Goal: Check status: Check status

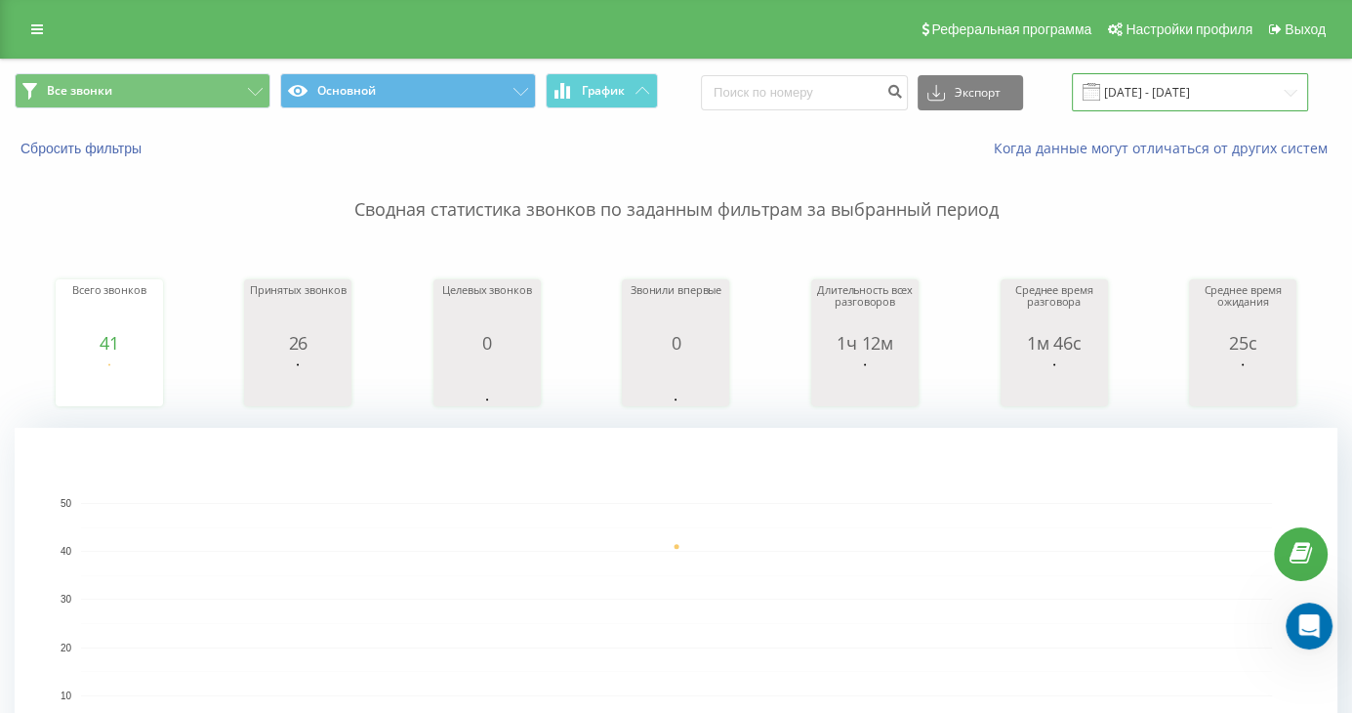
click at [1155, 85] on input "[DATE] - [DATE]" at bounding box center [1190, 92] width 236 height 38
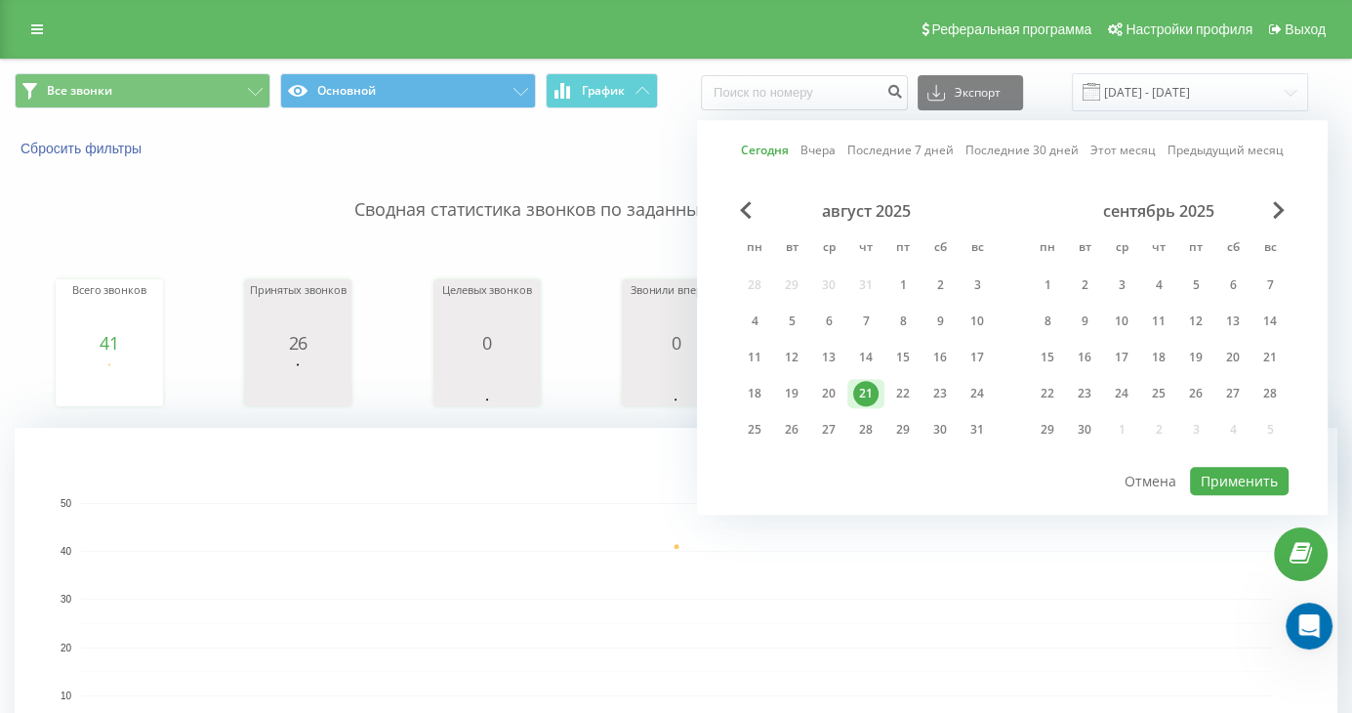
click at [769, 150] on link "Сегодня" at bounding box center [765, 151] width 48 height 19
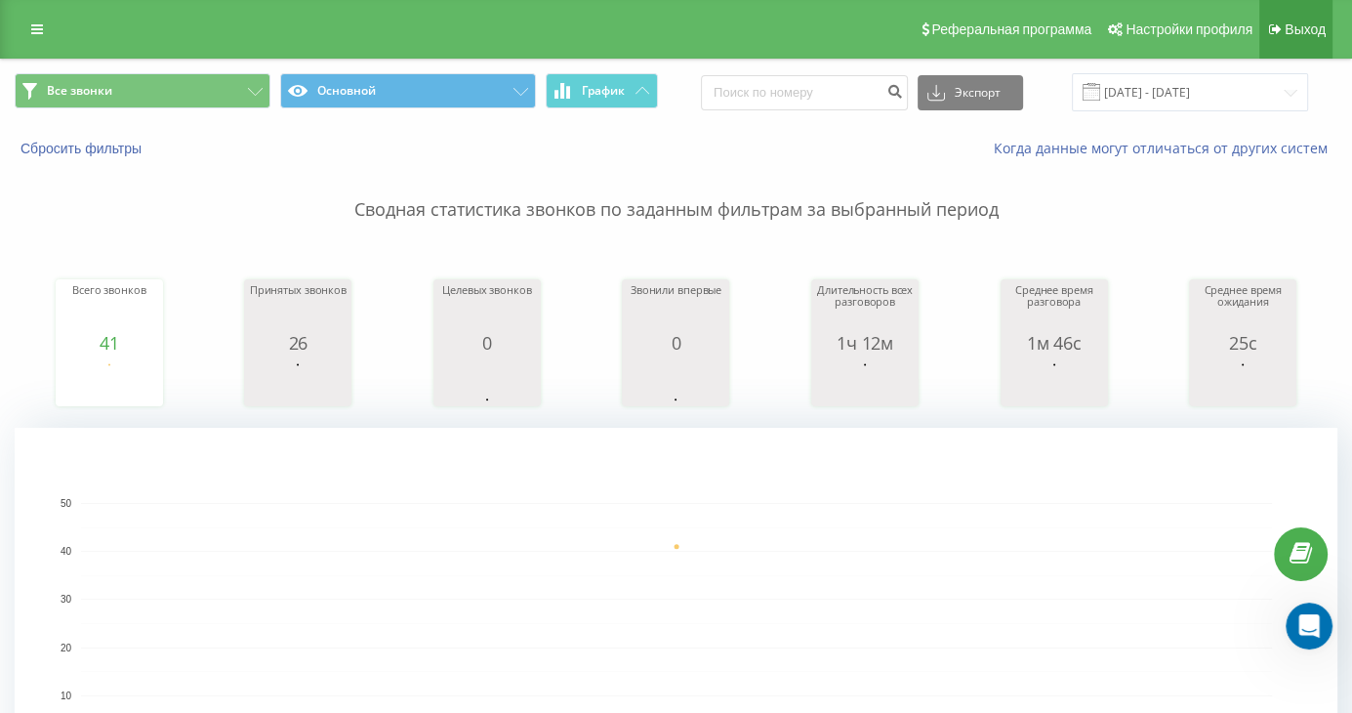
click at [1275, 32] on icon at bounding box center [1275, 29] width 13 height 14
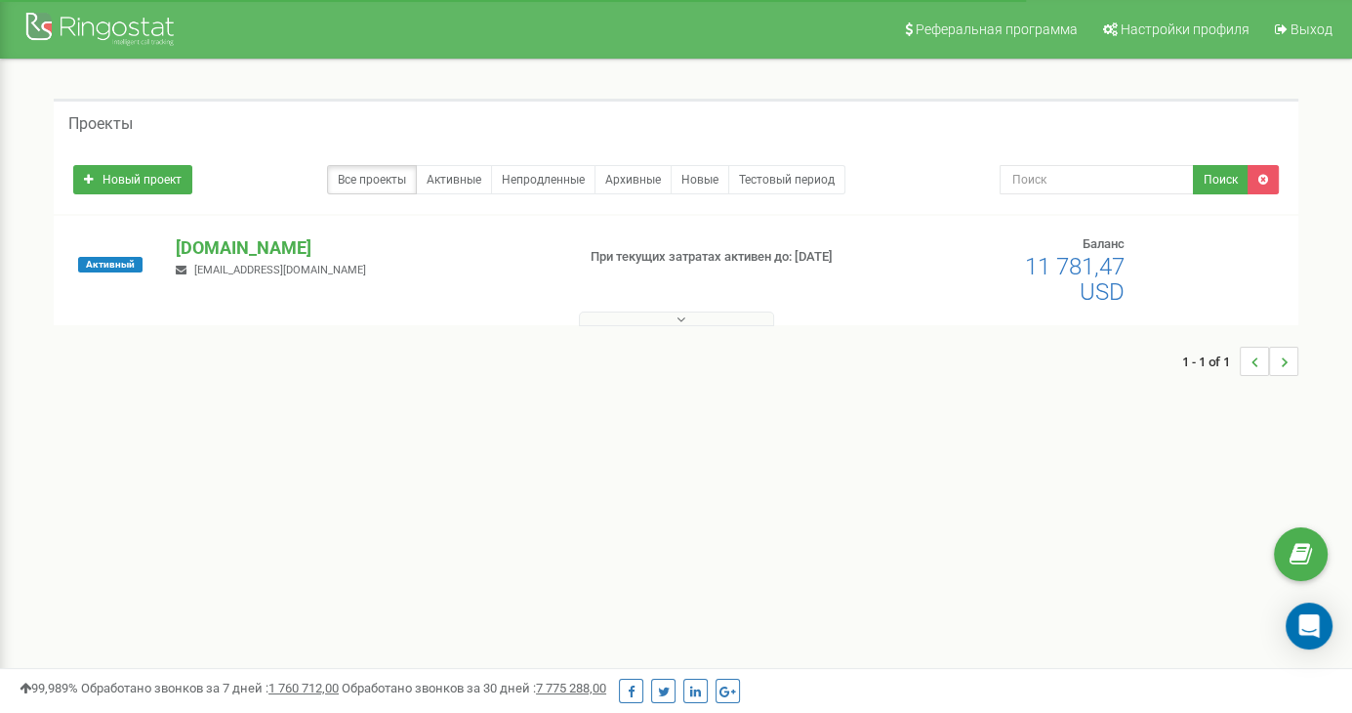
click at [281, 239] on p "[DOMAIN_NAME]" at bounding box center [367, 247] width 383 height 25
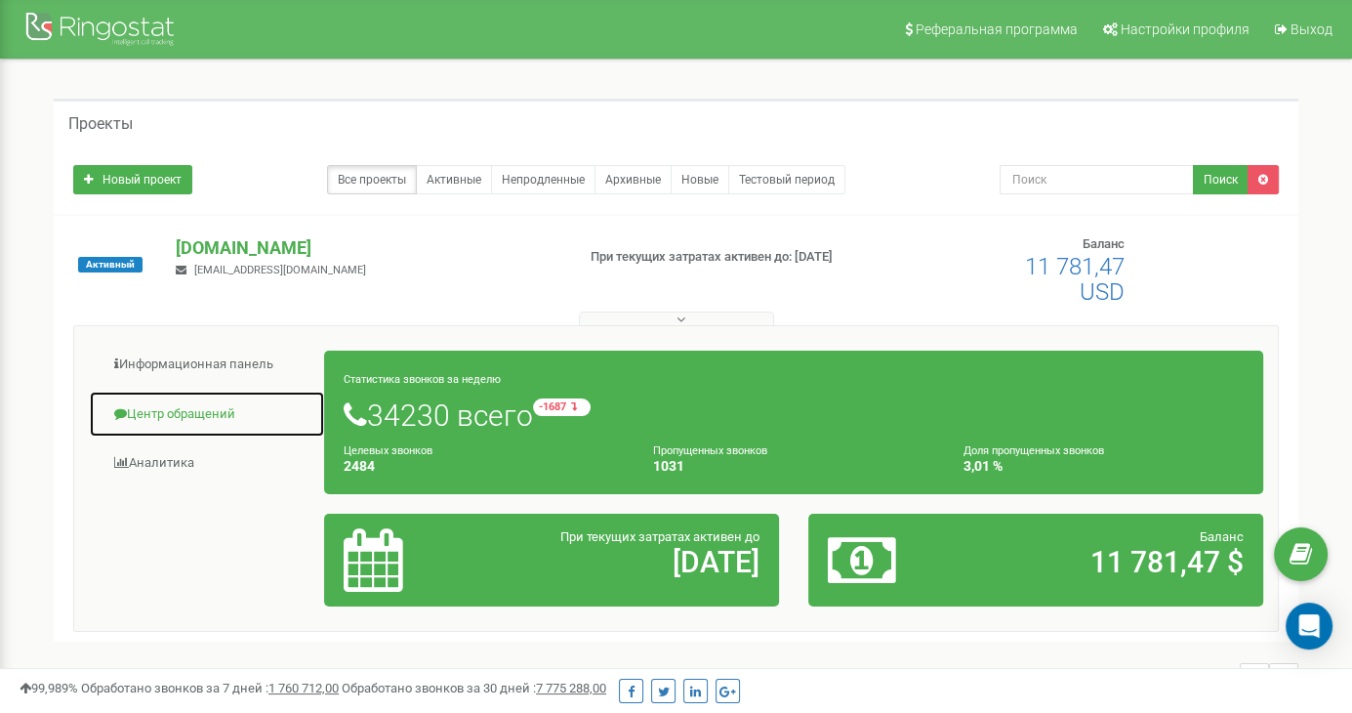
click at [224, 407] on link "Центр обращений" at bounding box center [207, 415] width 236 height 48
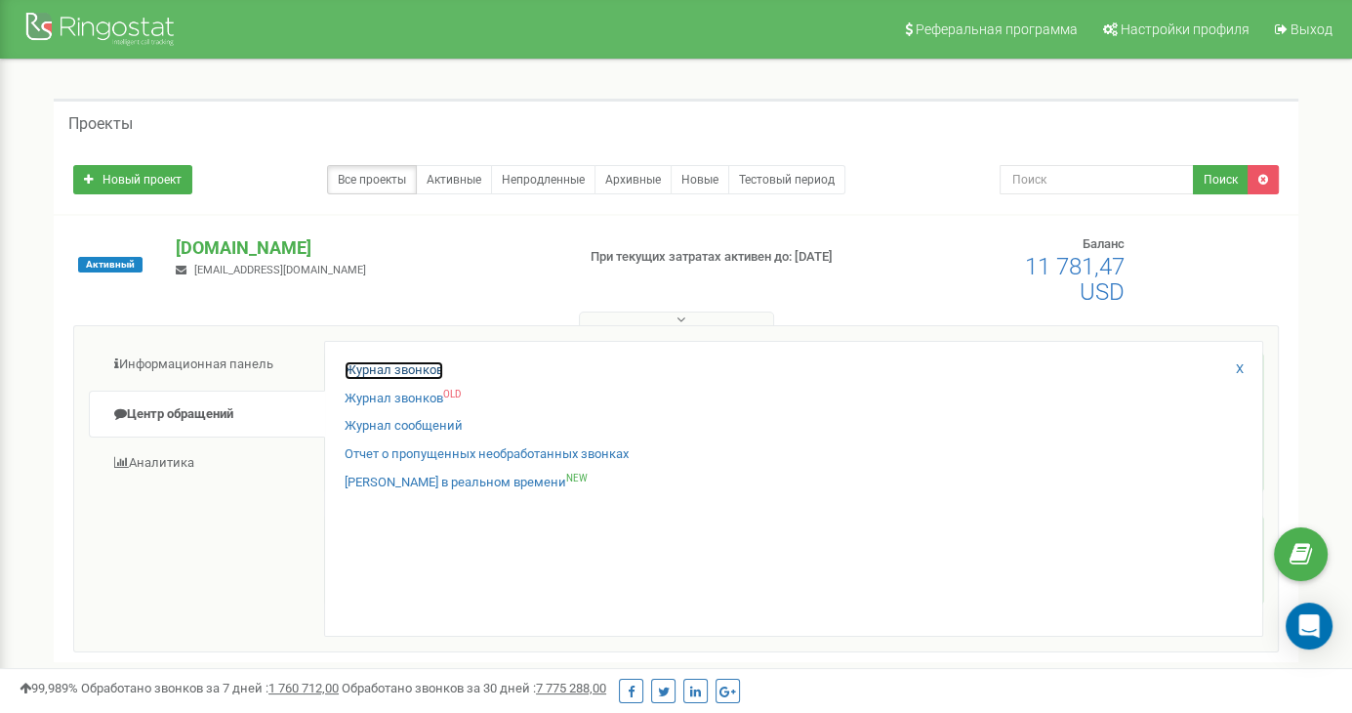
click at [412, 375] on link "Журнал звонков" at bounding box center [394, 370] width 99 height 19
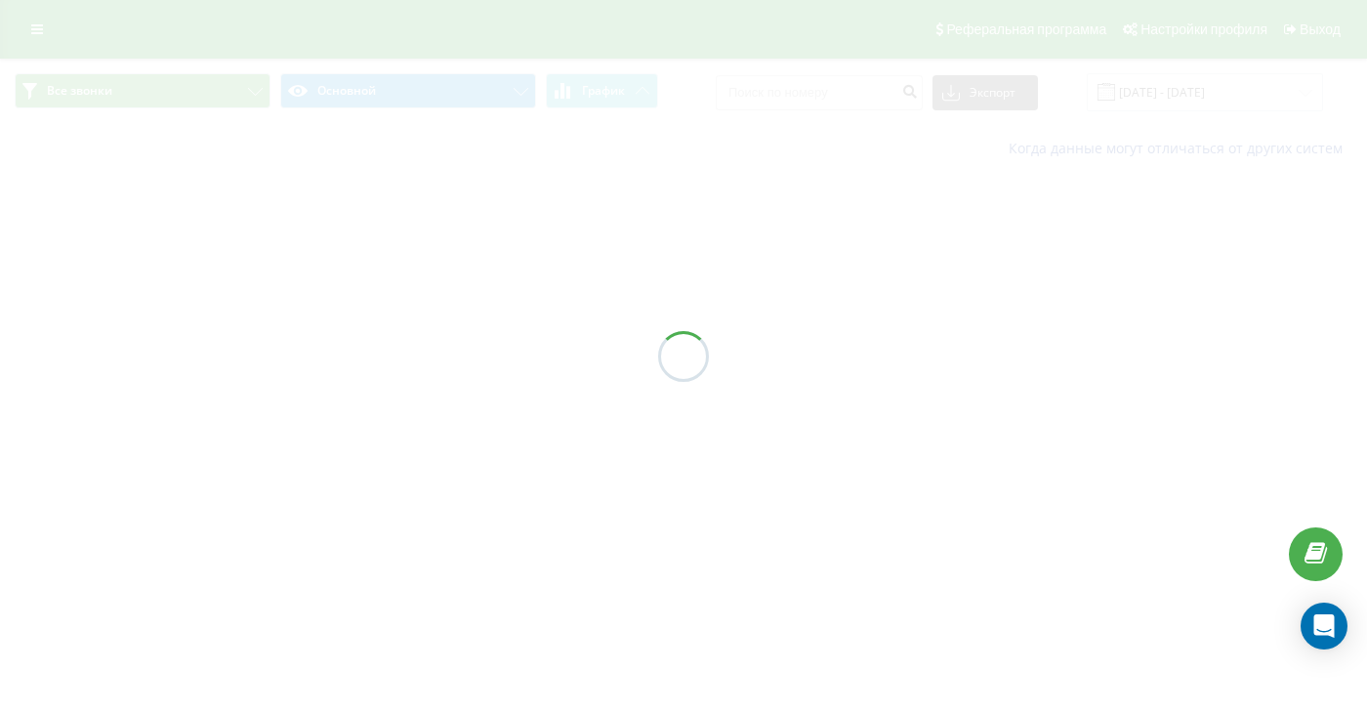
click at [1175, 91] on div at bounding box center [683, 356] width 1367 height 713
